Goal: Task Accomplishment & Management: Manage account settings

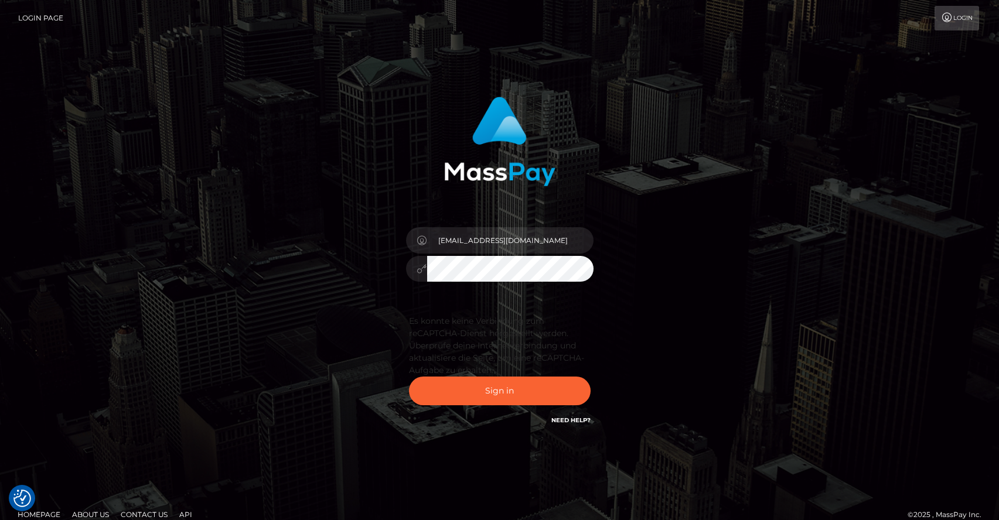
checkbox input "true"
drag, startPoint x: 534, startPoint y: 377, endPoint x: 781, endPoint y: 388, distance: 248.1
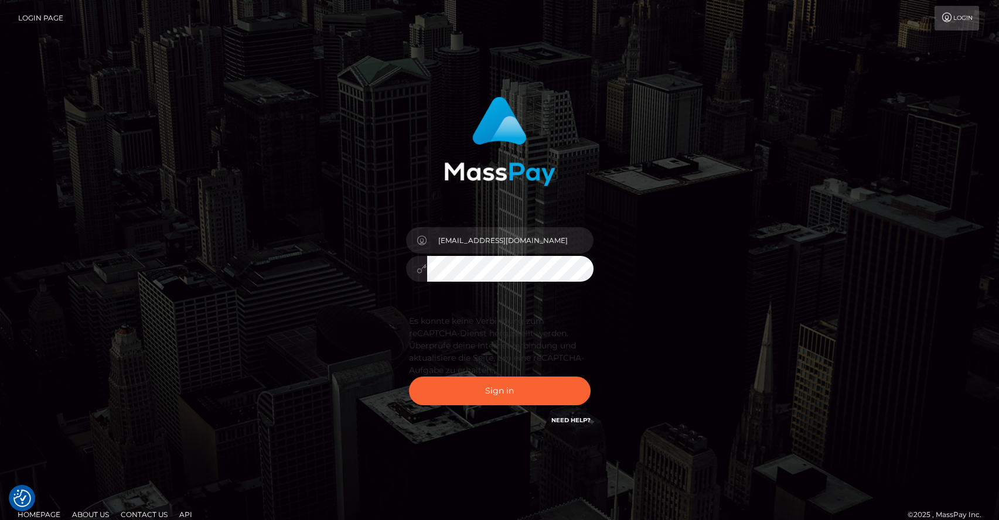
click at [534, 377] on button "Sign in" at bounding box center [500, 391] width 182 height 29
click at [554, 381] on button "Sign in" at bounding box center [500, 391] width 182 height 29
click at [499, 378] on button "Sign in" at bounding box center [500, 391] width 182 height 29
click at [551, 380] on button "Sign in" at bounding box center [500, 391] width 182 height 29
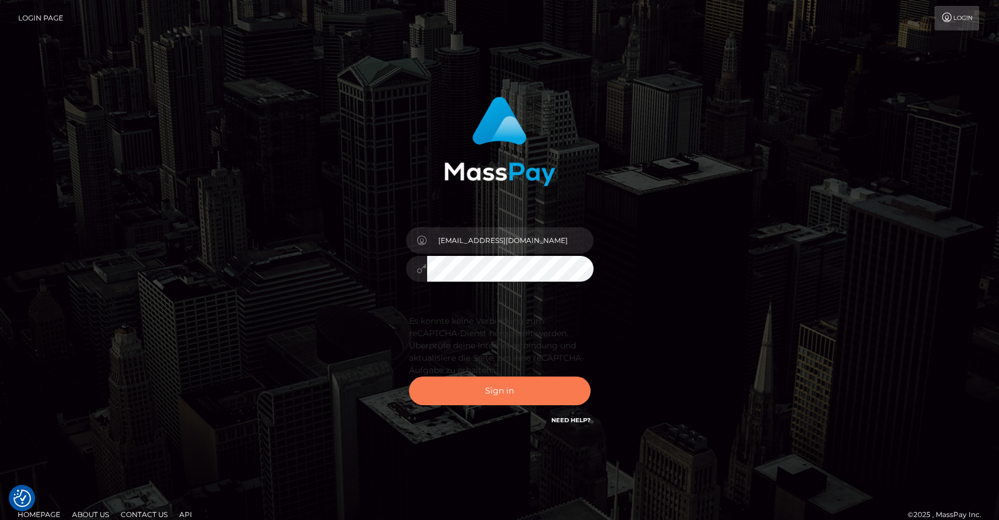
click at [543, 380] on button "Sign in" at bounding box center [500, 391] width 182 height 29
click at [544, 379] on button "Sign in" at bounding box center [500, 391] width 182 height 29
click at [499, 378] on button "Sign in" at bounding box center [500, 391] width 182 height 29
click at [550, 384] on button "Sign in" at bounding box center [500, 391] width 182 height 29
